Goal: Task Accomplishment & Management: Manage account settings

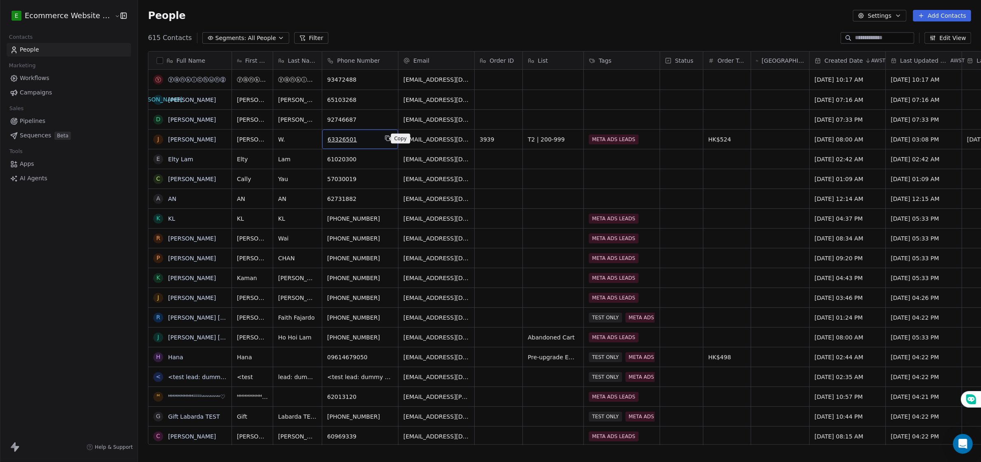
click at [385, 138] on icon "grid" at bounding box center [388, 138] width 7 height 7
click at [509, 135] on icon "grid" at bounding box center [512, 138] width 7 height 7
drag, startPoint x: 600, startPoint y: 81, endPoint x: 605, endPoint y: 174, distance: 92.4
click at [394, 19] on div "People Settings Add Contacts" at bounding box center [559, 16] width 823 height 12
click at [38, 165] on link "Apps" at bounding box center [69, 164] width 124 height 14
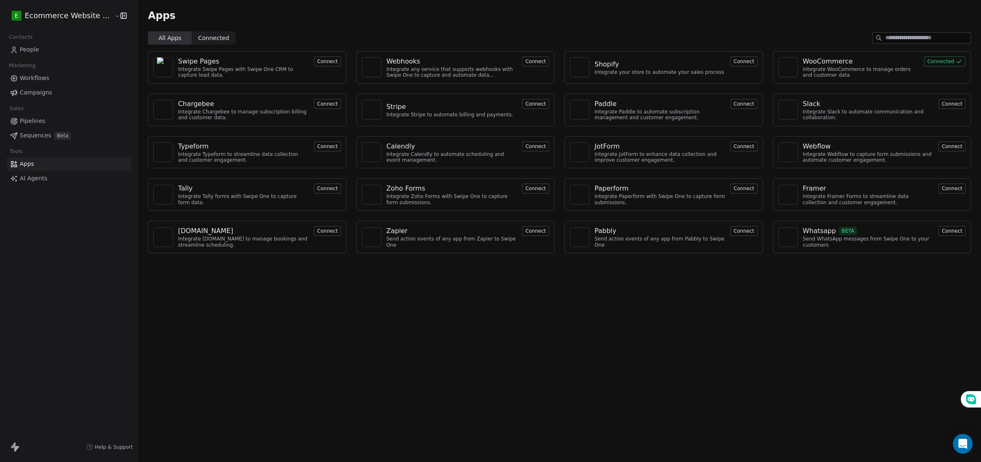
click at [320, 63] on button "Connect" at bounding box center [327, 61] width 27 height 10
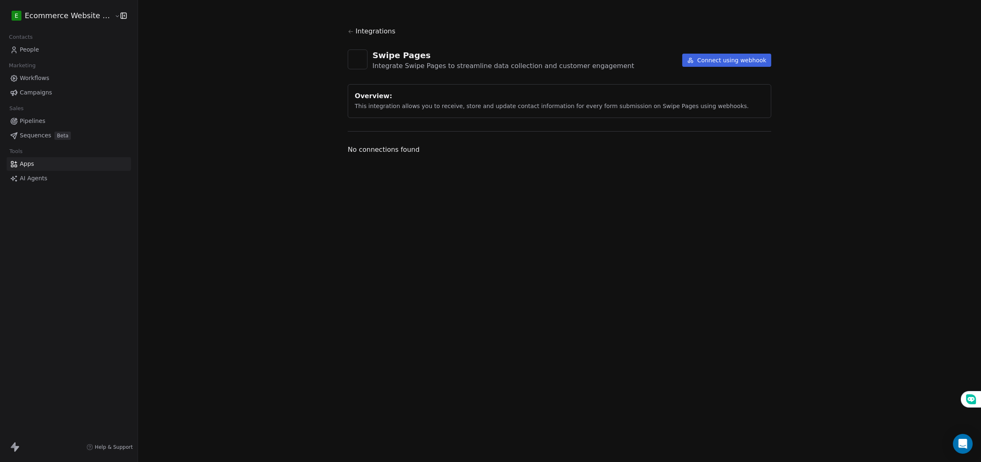
click at [719, 59] on button "Connect using webhook" at bounding box center [726, 60] width 89 height 13
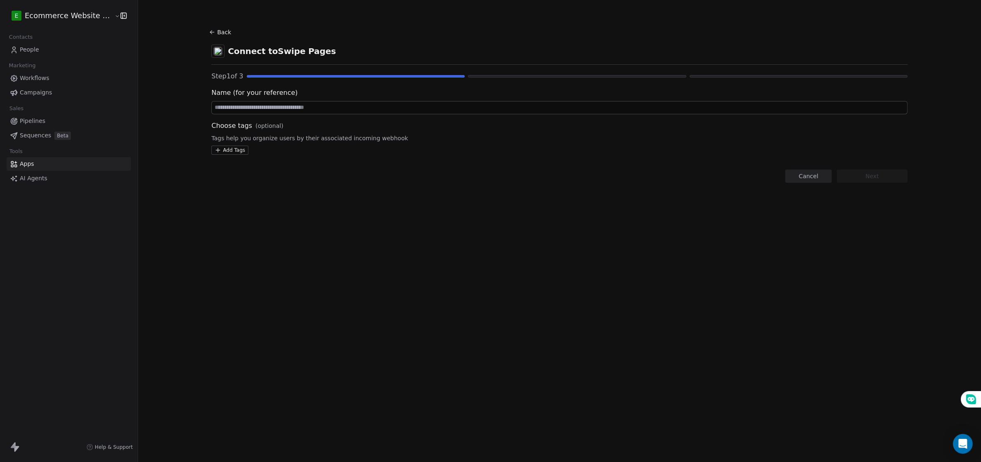
click at [209, 35] on button "Back" at bounding box center [221, 32] width 26 height 15
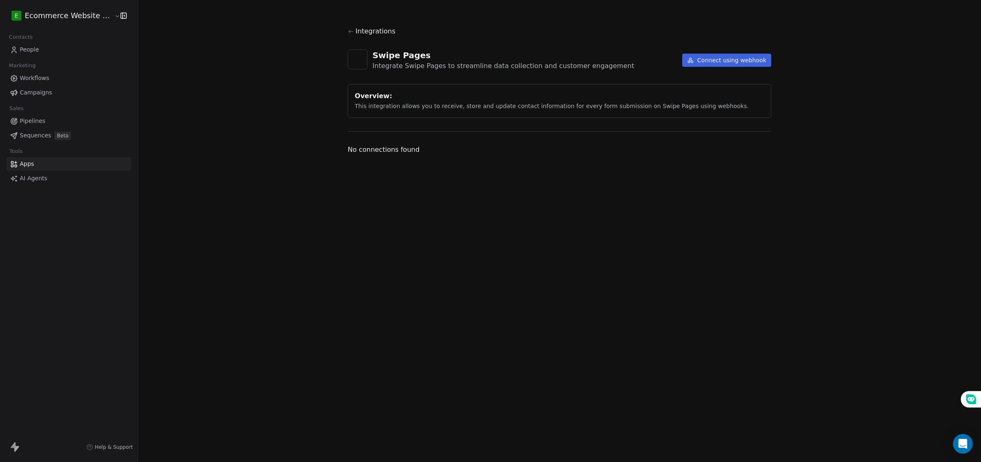
click at [354, 29] on icon at bounding box center [351, 31] width 6 height 6
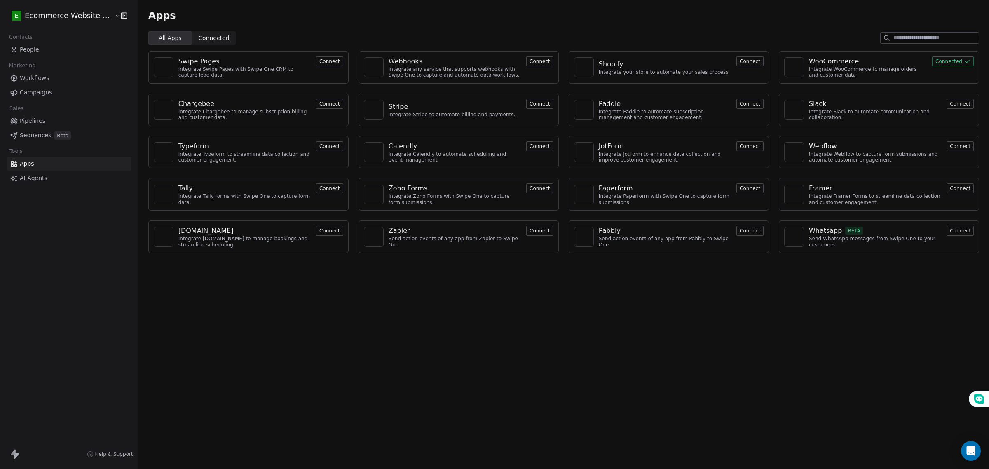
click at [664, 244] on div "Send action events of any app from Pabbly to Swipe One" at bounding box center [665, 242] width 133 height 12
click at [660, 244] on div "Send action events of any app from Pabbly to Swipe One" at bounding box center [665, 242] width 133 height 12
click at [742, 227] on button "Connect" at bounding box center [749, 231] width 27 height 10
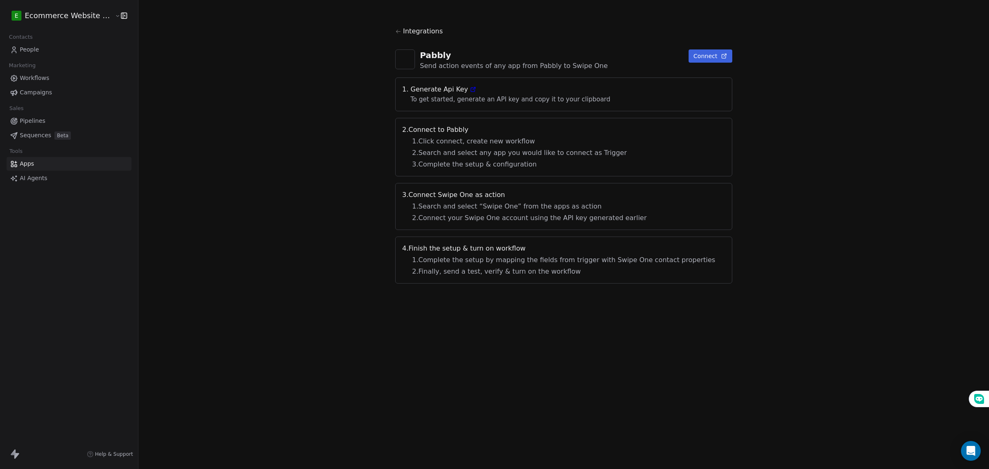
click at [696, 62] on button "Connect" at bounding box center [711, 55] width 44 height 13
click at [705, 52] on button "Connect" at bounding box center [711, 55] width 44 height 13
click at [41, 54] on link "People" at bounding box center [69, 50] width 125 height 14
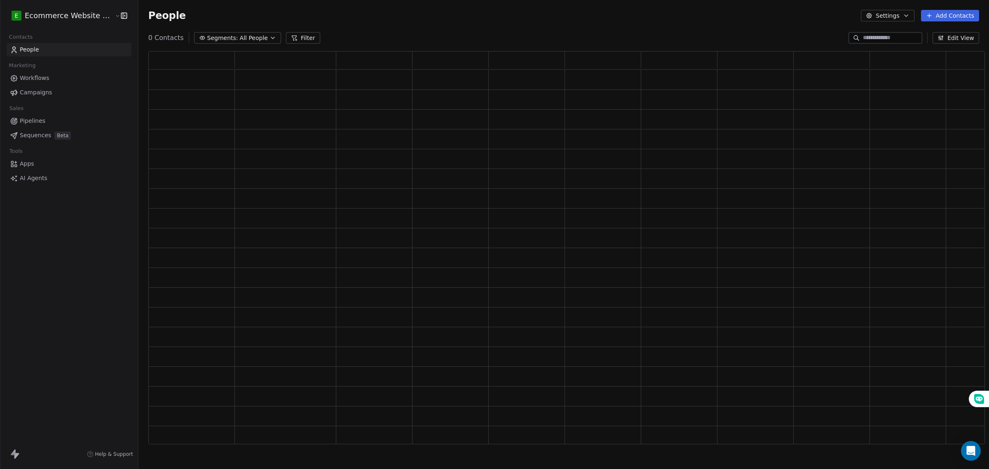
click at [0, 45] on div at bounding box center [0, 234] width 0 height 469
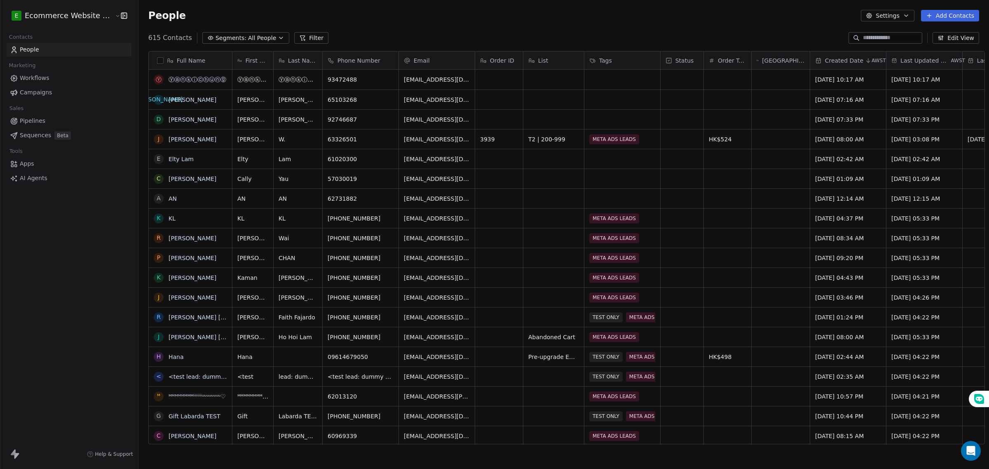
scroll to position [405, 849]
click at [223, 38] on span "Segments:" at bounding box center [231, 38] width 31 height 9
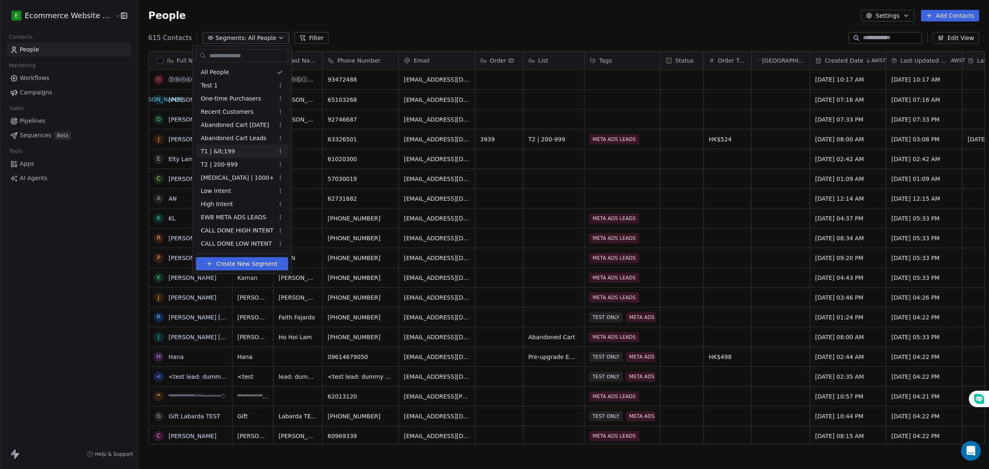
click at [238, 153] on div "T1 | &lt;199" at bounding box center [242, 151] width 92 height 13
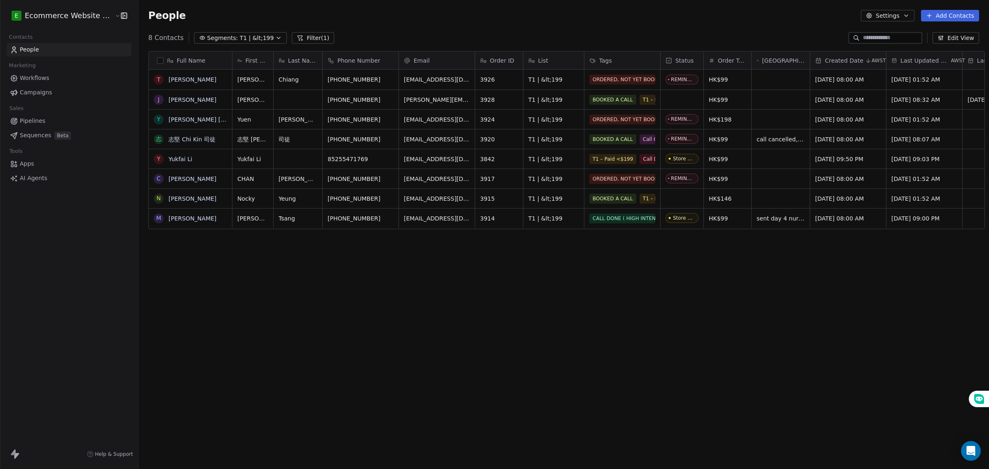
click at [74, 49] on link "People" at bounding box center [69, 50] width 125 height 14
click at [887, 39] on input at bounding box center [892, 38] width 58 height 8
click at [240, 40] on span "T1 | &lt;199" at bounding box center [257, 38] width 34 height 9
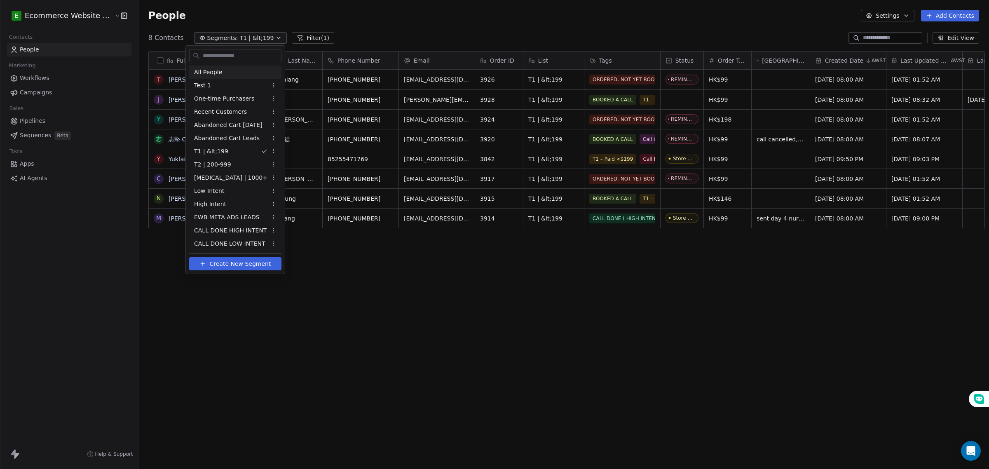
click at [226, 68] on div "All People" at bounding box center [235, 72] width 92 height 13
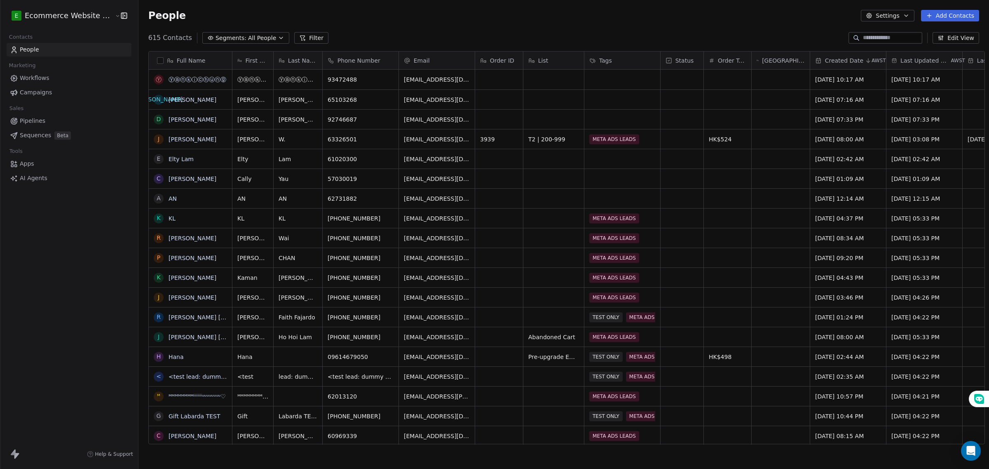
click at [867, 38] on input at bounding box center [892, 38] width 58 height 8
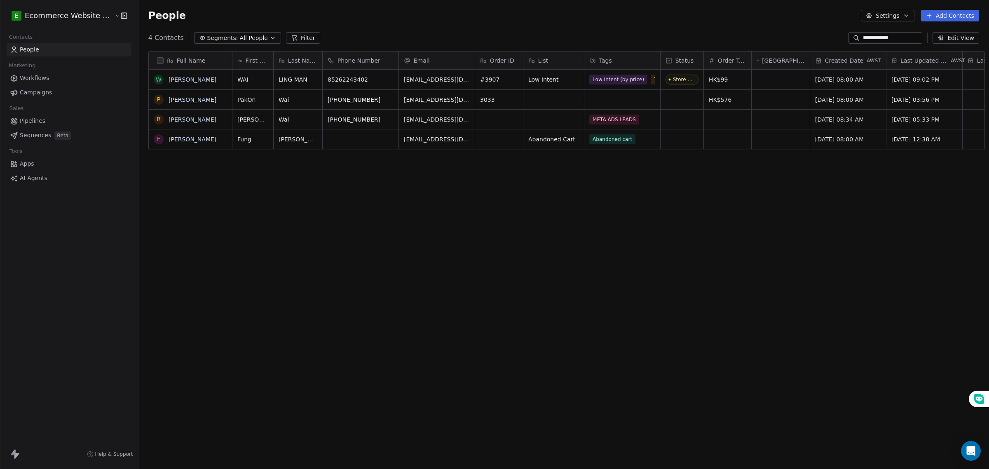
type input "**********"
click at [640, 85] on div "Low Intent (by price) T1 – Paid <$199 Call Done (Low Intent)" at bounding box center [639, 91] width 98 height 36
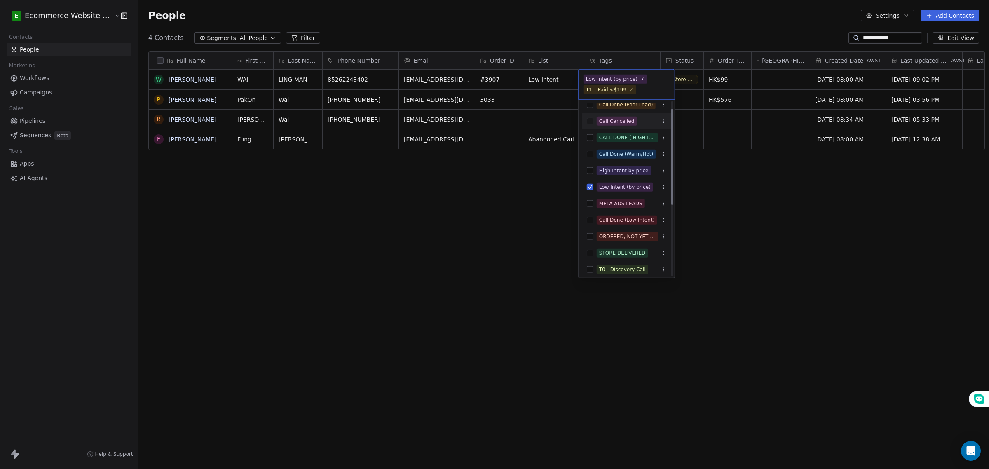
scroll to position [103, 0]
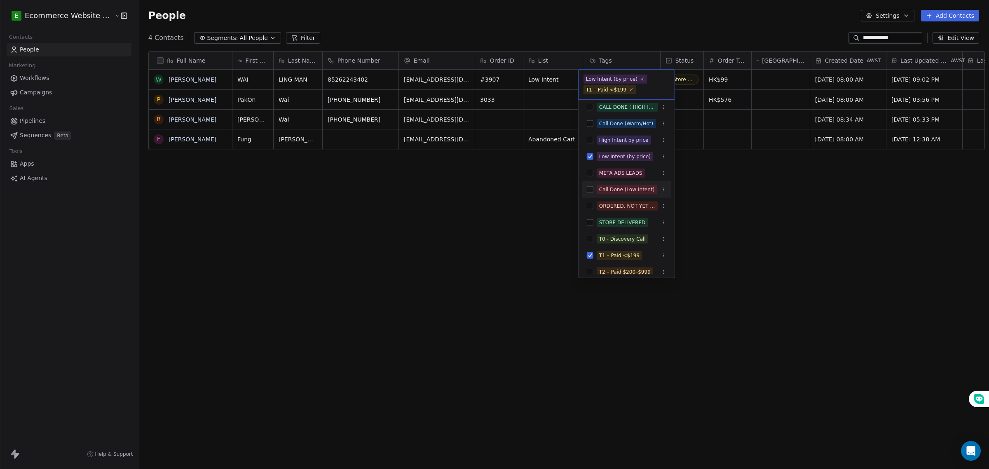
click at [588, 190] on button "Suggestions" at bounding box center [590, 189] width 7 height 7
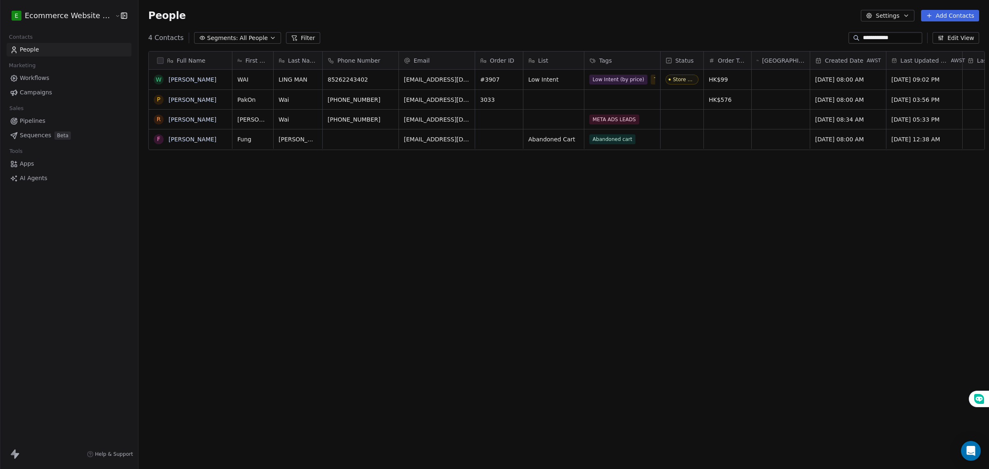
click at [464, 192] on html "**********" at bounding box center [494, 234] width 989 height 469
click at [52, 47] on link "People" at bounding box center [69, 50] width 125 height 14
click at [213, 35] on span "Segments:" at bounding box center [222, 38] width 31 height 9
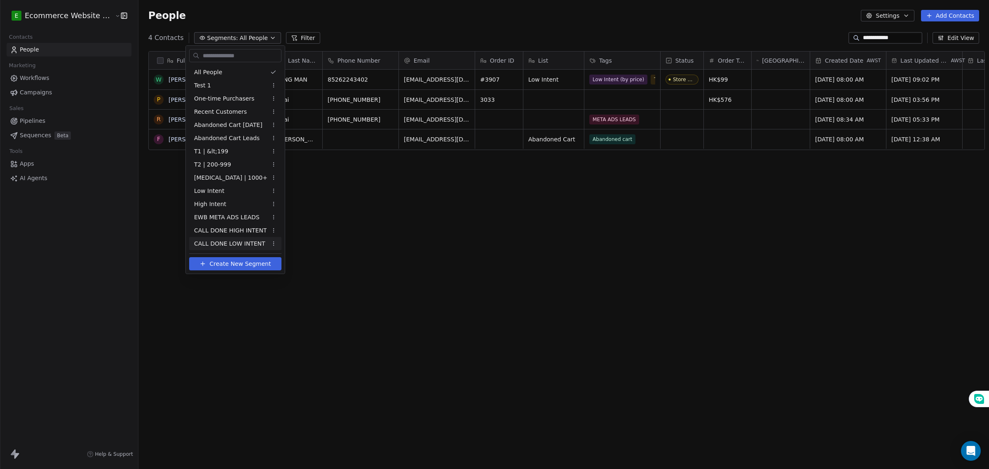
click at [231, 240] on span "CALL DONE LOW INTENT" at bounding box center [229, 243] width 71 height 9
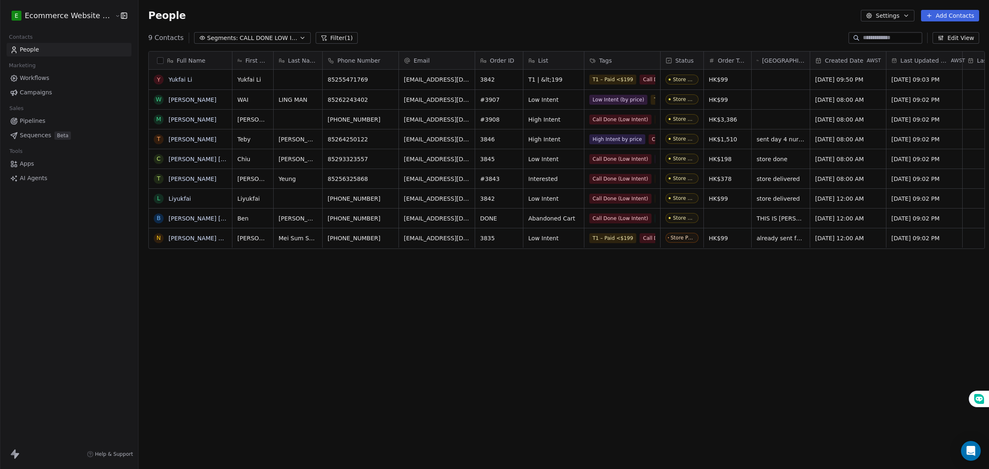
scroll to position [405, 849]
click at [621, 88] on span "Call Done (Low Intent)" at bounding box center [621, 92] width 62 height 10
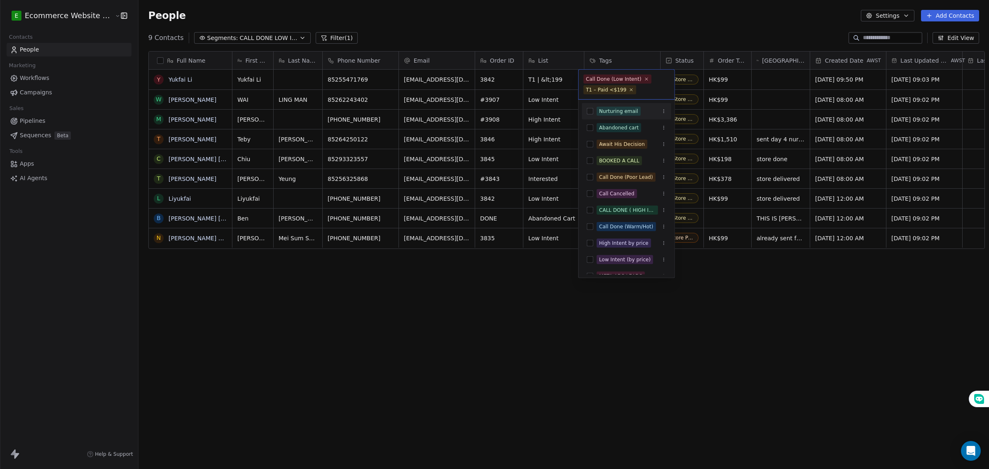
click at [466, 292] on html "E Ecommerce Website Builder Contacts People Marketing Workflows Campaigns Sales…" at bounding box center [494, 234] width 989 height 469
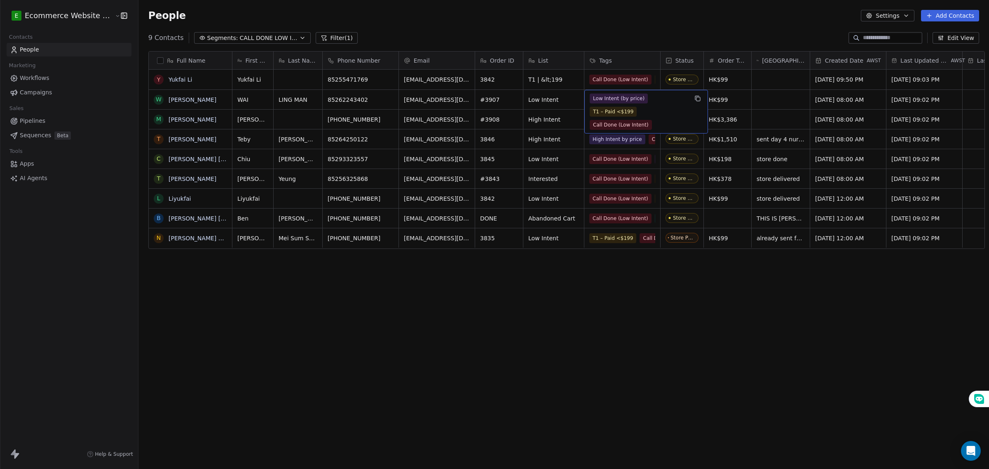
click at [590, 107] on span "T1 – Paid <$199" at bounding box center [613, 112] width 47 height 10
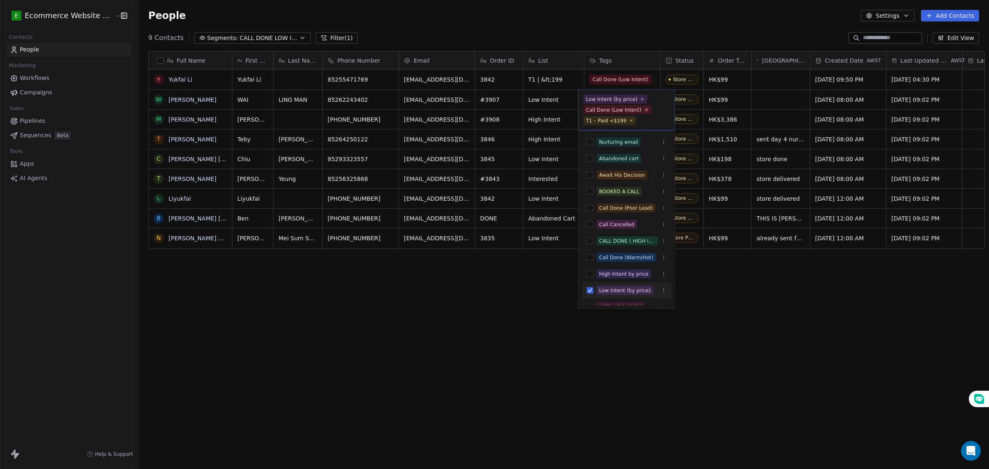
click at [644, 110] on icon at bounding box center [646, 109] width 5 height 5
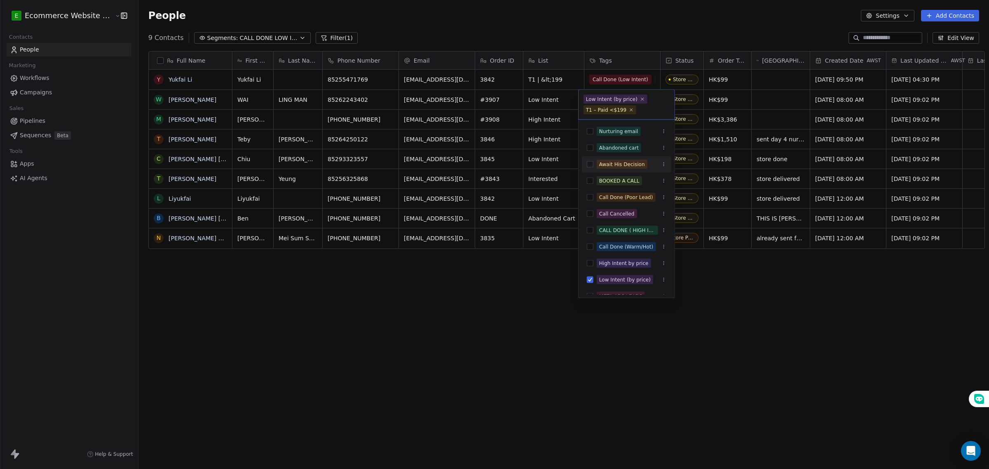
click at [464, 312] on html "E Ecommerce Website Builder Contacts People Marketing Workflows Campaigns Sales…" at bounding box center [494, 234] width 989 height 469
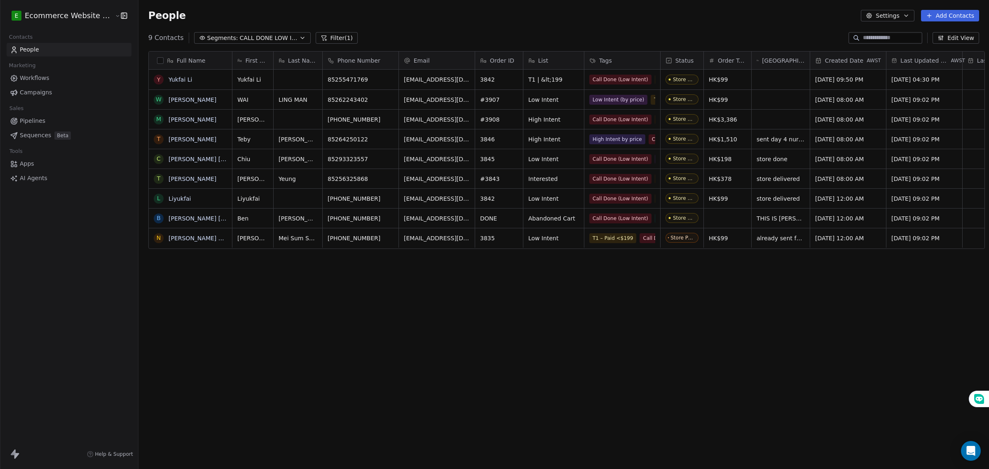
click at [86, 50] on link "People" at bounding box center [69, 50] width 125 height 14
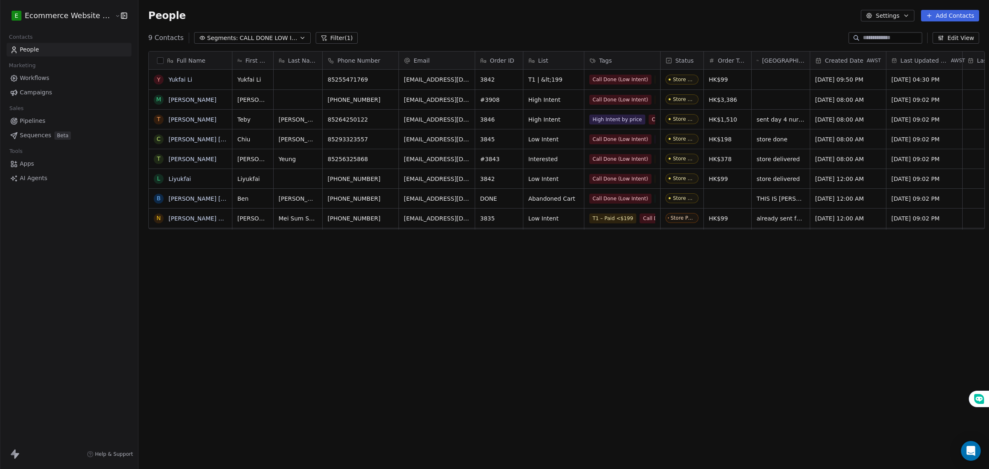
click at [86, 50] on link "People" at bounding box center [69, 50] width 125 height 14
click at [892, 35] on input at bounding box center [892, 38] width 58 height 8
click at [225, 42] on button "Segments: CALL DONE LOW INTENT" at bounding box center [252, 38] width 117 height 12
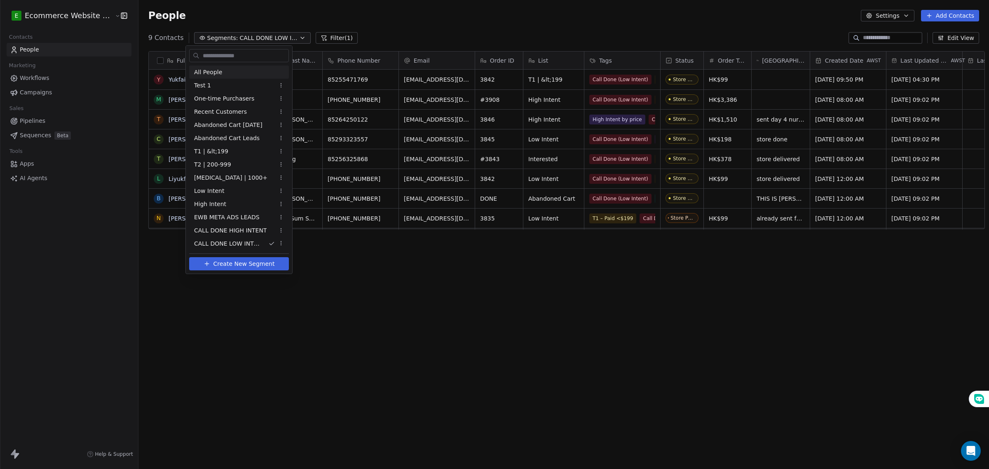
click at [220, 74] on span "All People" at bounding box center [208, 72] width 28 height 9
